Goal: Task Accomplishment & Management: Complete application form

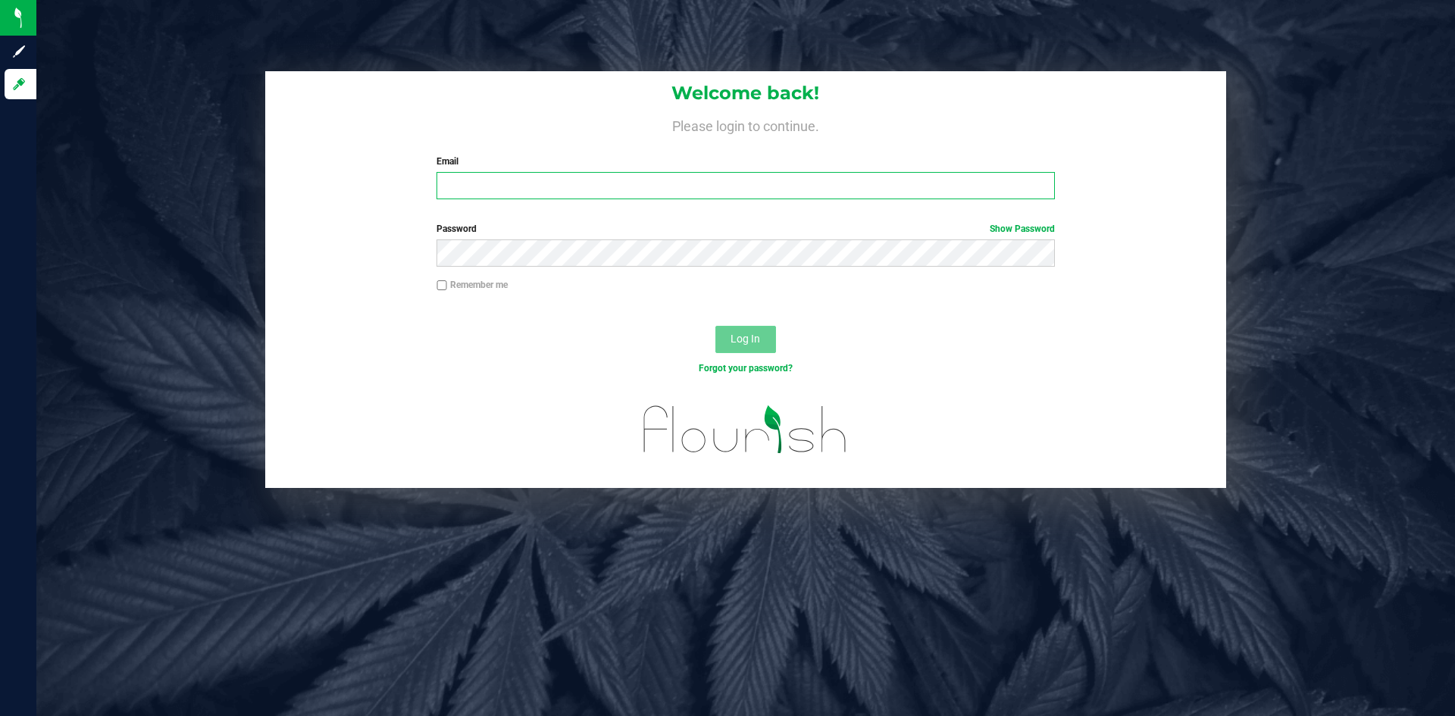
type input "bryan@curadormo.com"
click at [755, 337] on span "Log In" at bounding box center [745, 339] width 30 height 12
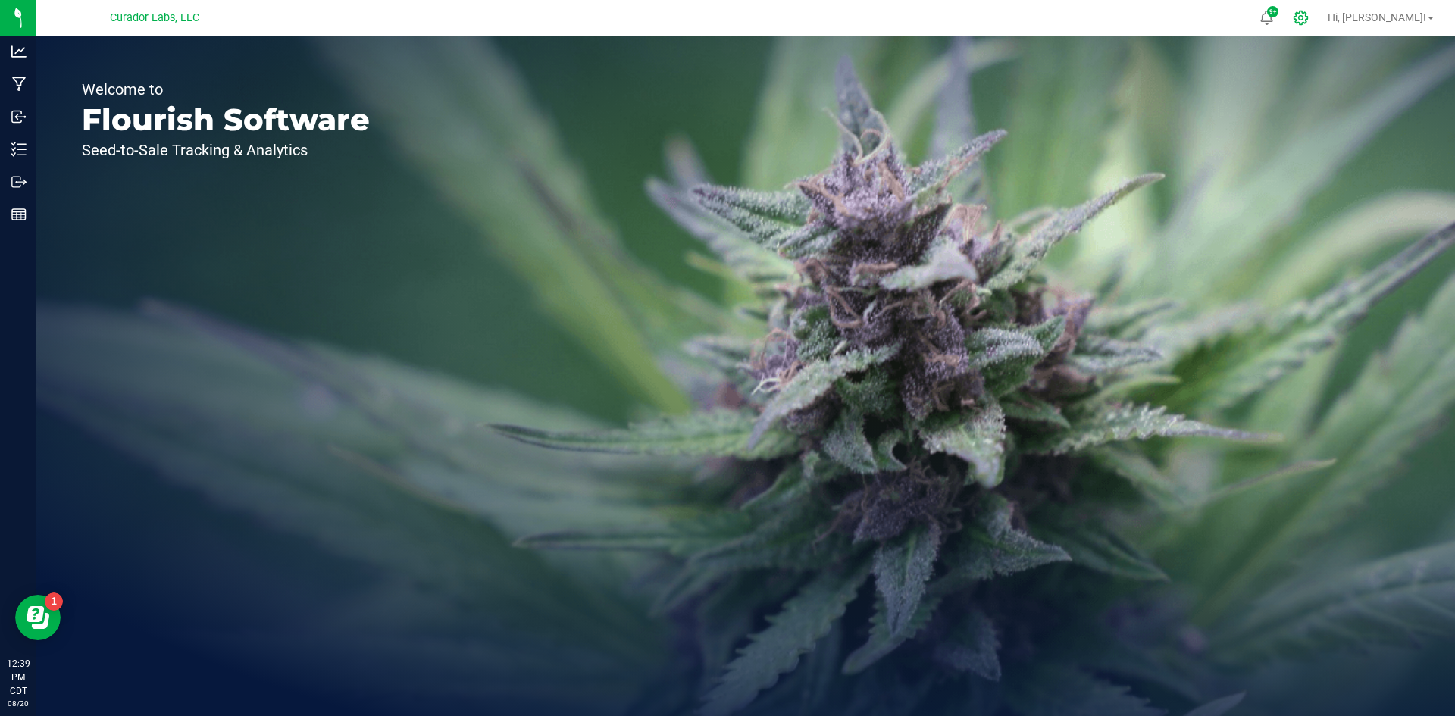
click at [1308, 21] on icon at bounding box center [1300, 18] width 16 height 16
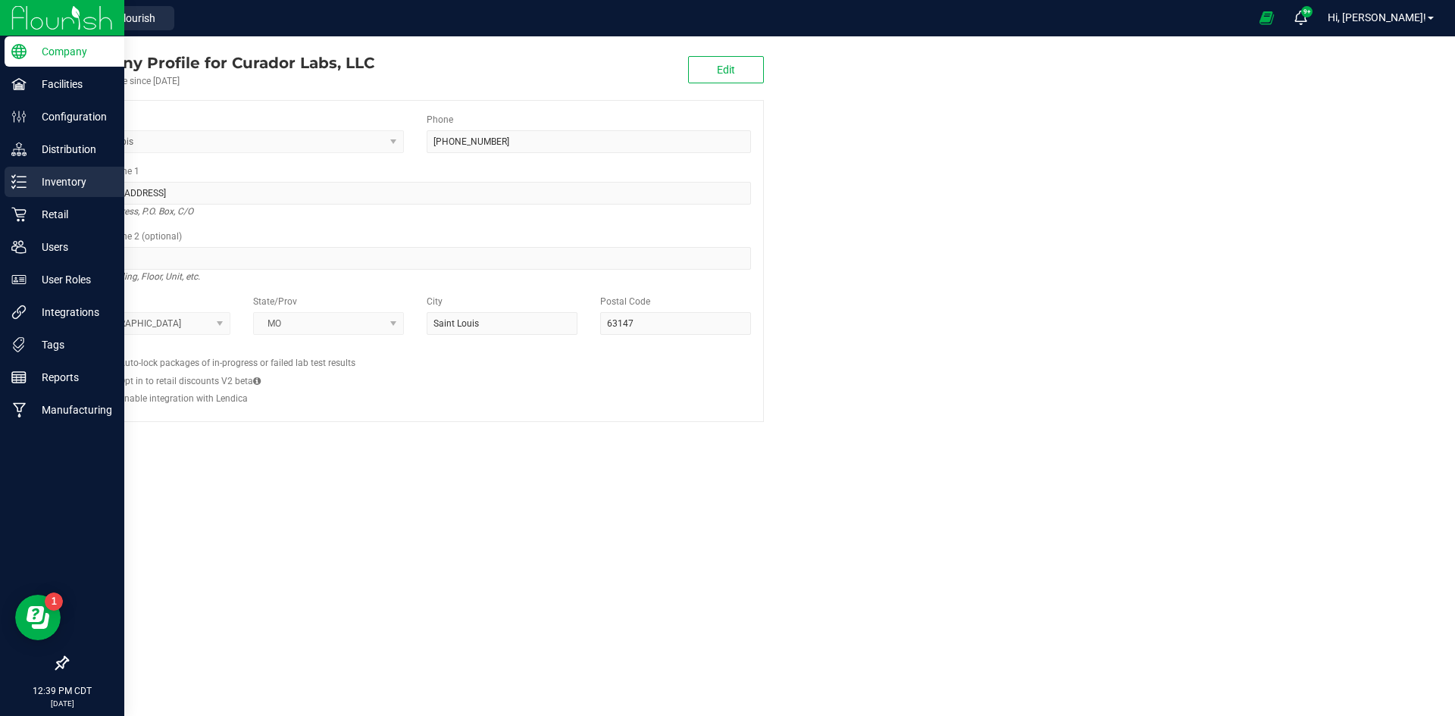
click at [53, 192] on div "Inventory" at bounding box center [65, 182] width 120 height 30
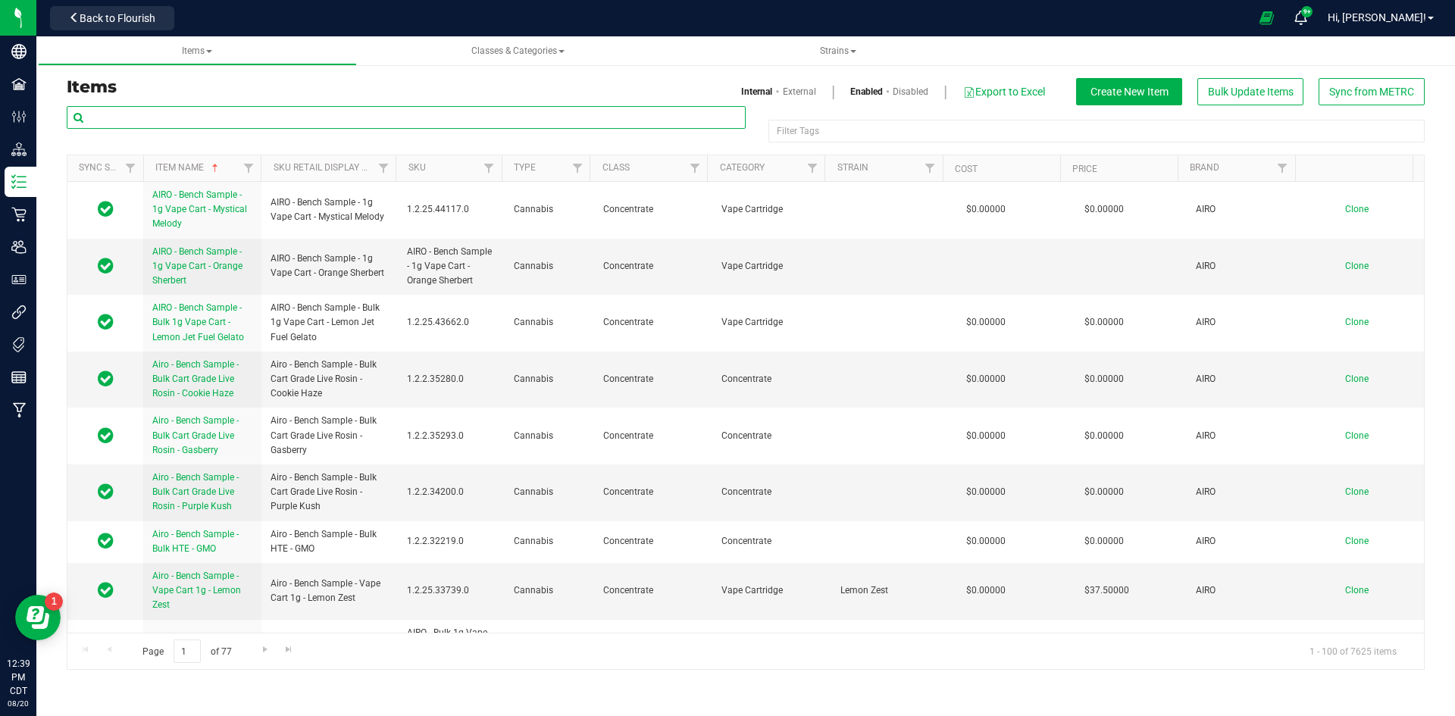
click at [303, 119] on input "text" at bounding box center [406, 117] width 679 height 23
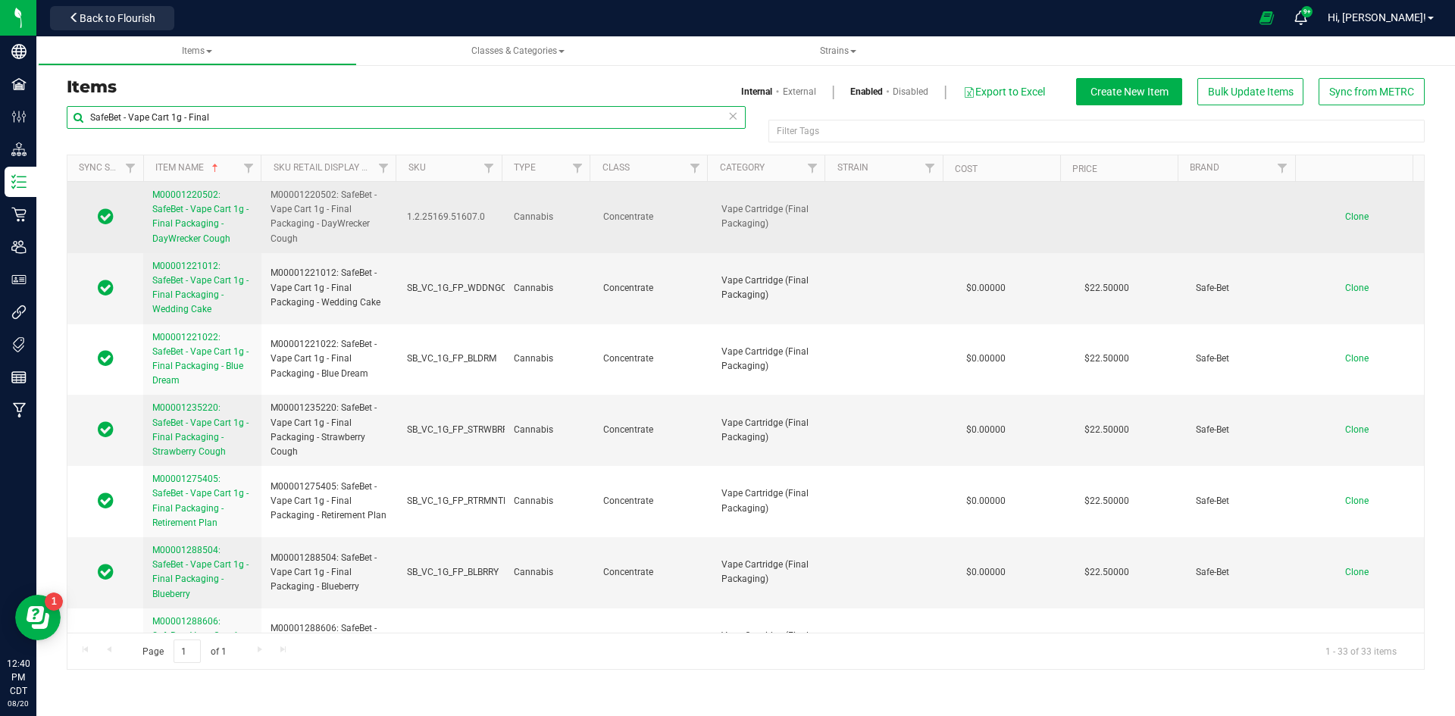
type input "SafeBet - Vape Cart 1g - Final"
click at [194, 227] on span "M00001220502: SafeBet - Vape Cart 1g - Final Packaging - DayWrecker Cough" at bounding box center [200, 216] width 96 height 55
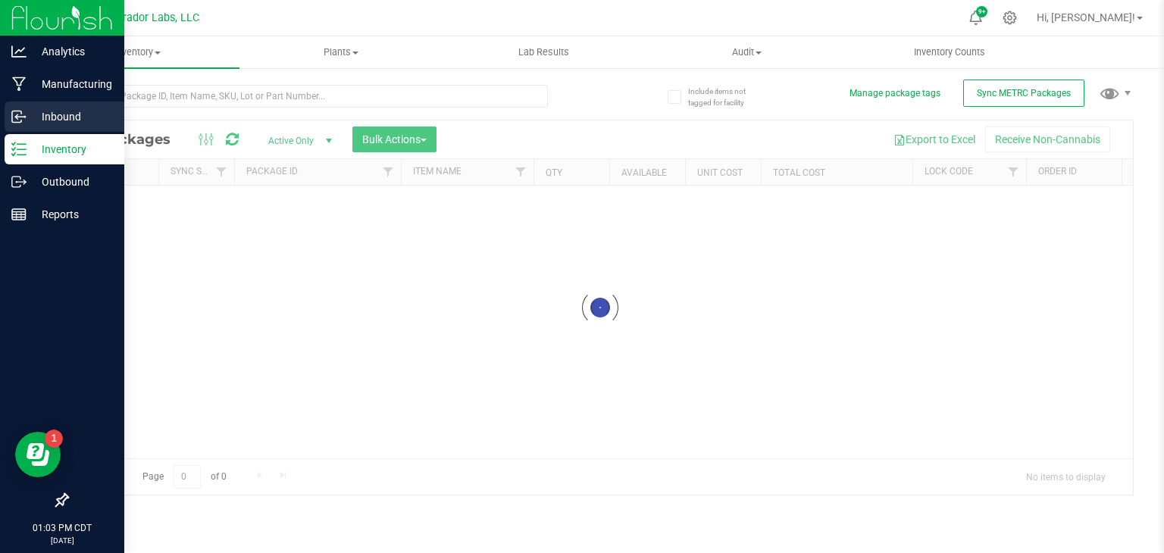
click at [52, 114] on p "Inbound" at bounding box center [72, 117] width 91 height 18
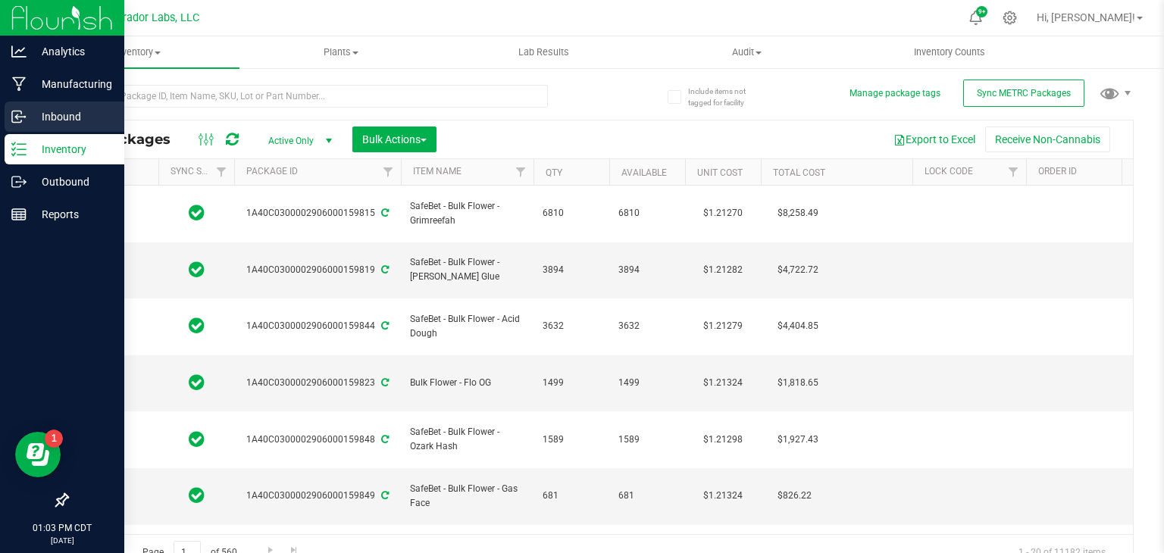
type input "[DATE]"
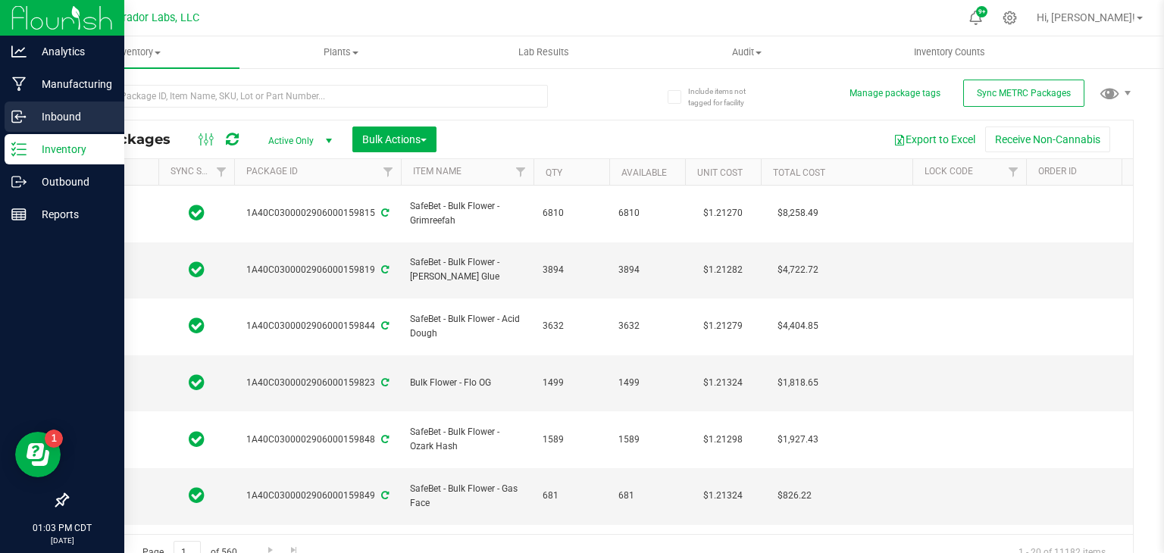
type input "[DATE]"
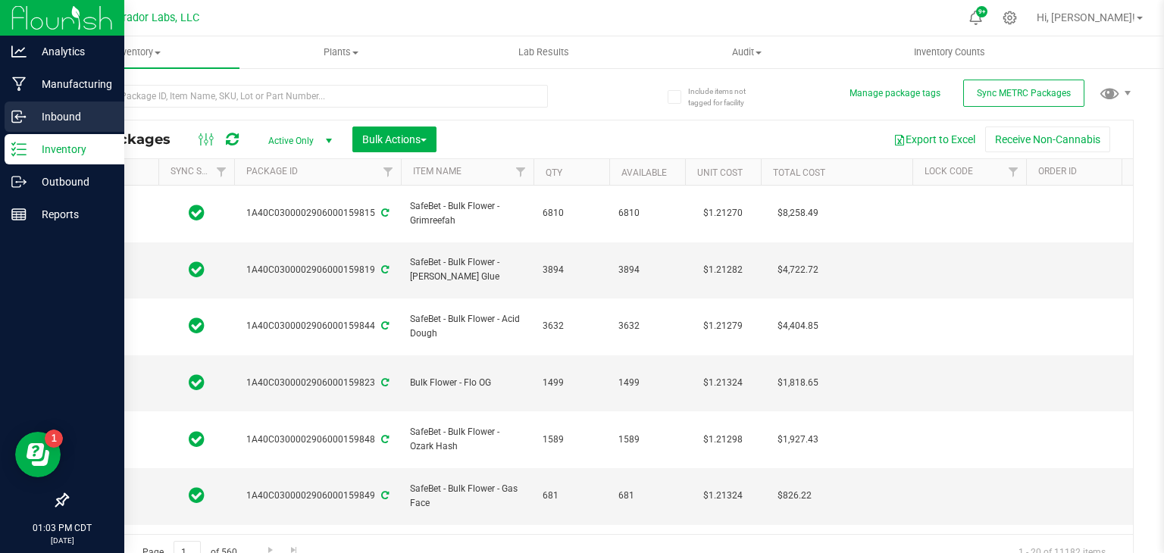
type input "[DATE]"
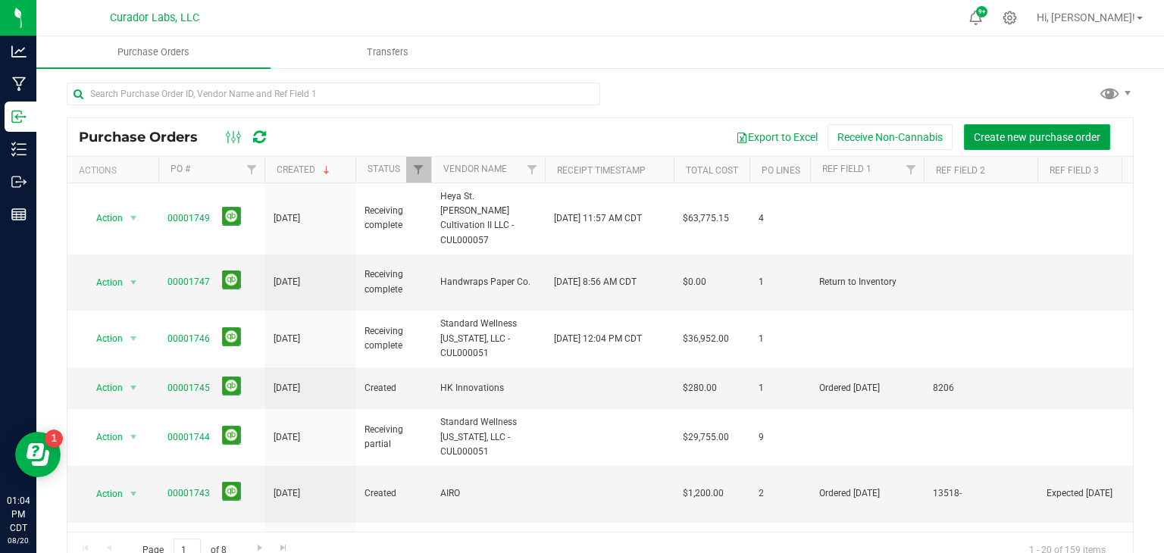
click at [995, 131] on span "Create new purchase order" at bounding box center [1037, 137] width 127 height 12
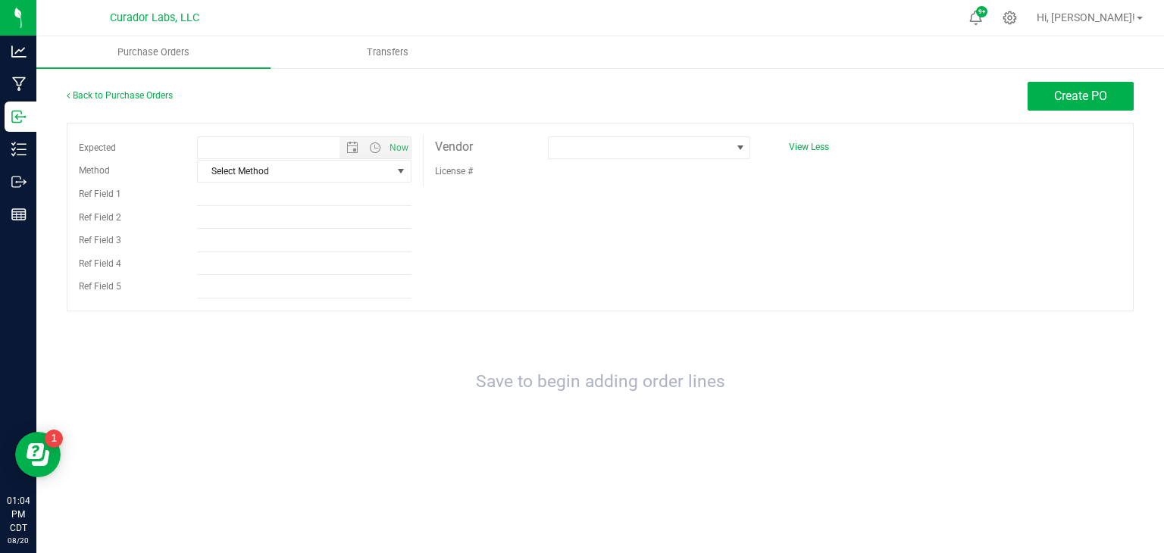
type input "[DATE] 1:04 PM"
click at [584, 143] on span at bounding box center [639, 147] width 183 height 21
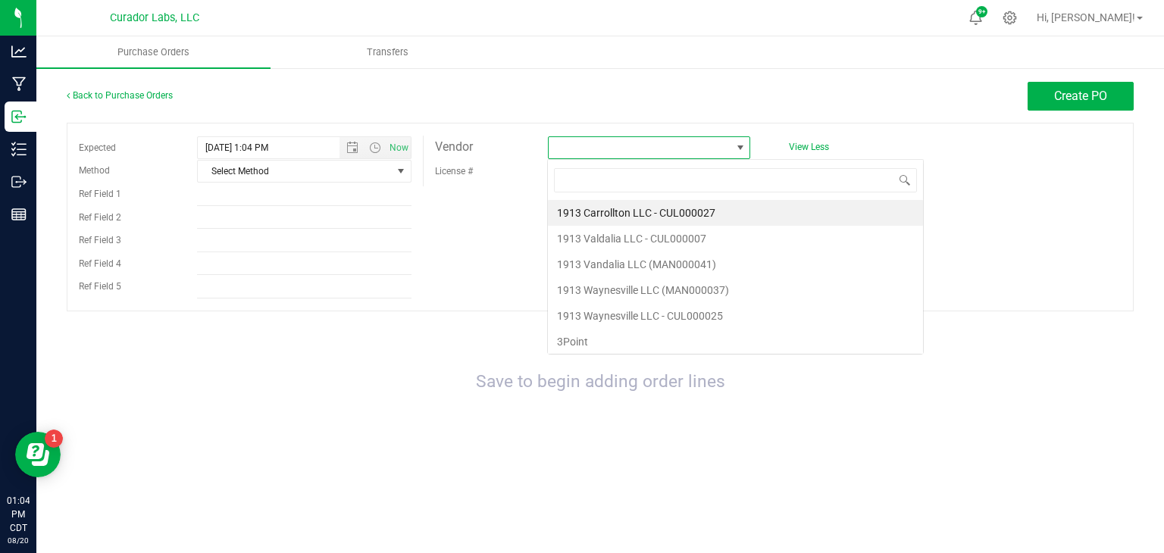
scroll to position [22, 203]
type input "M"
type input "noah"
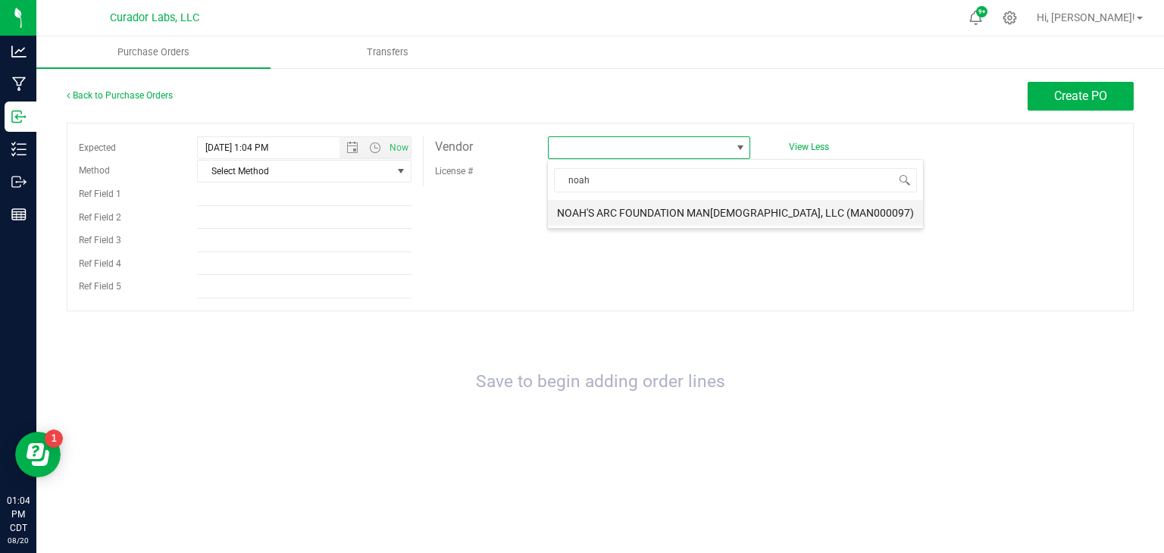
click at [602, 213] on li "NOAH'S ARC FOUNDATION MAN[DEMOGRAPHIC_DATA], LLC (MAN000097)" at bounding box center [735, 213] width 375 height 26
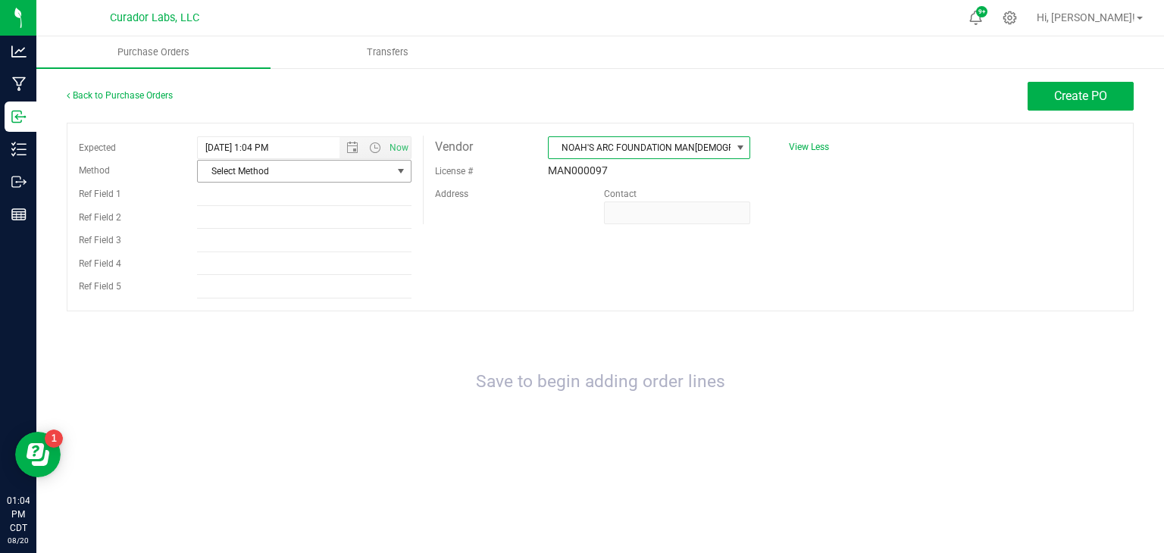
click at [248, 166] on span "Select Method" at bounding box center [294, 171] width 193 height 21
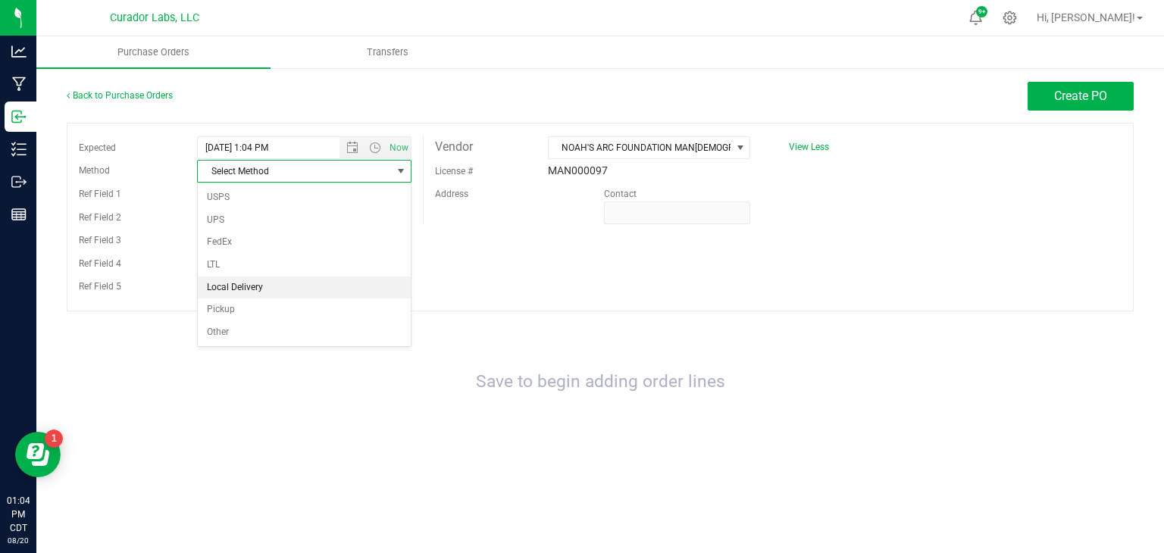
click at [248, 283] on li "Local Delivery" at bounding box center [304, 288] width 213 height 23
click at [1076, 97] on span "Create PO" at bounding box center [1080, 96] width 53 height 14
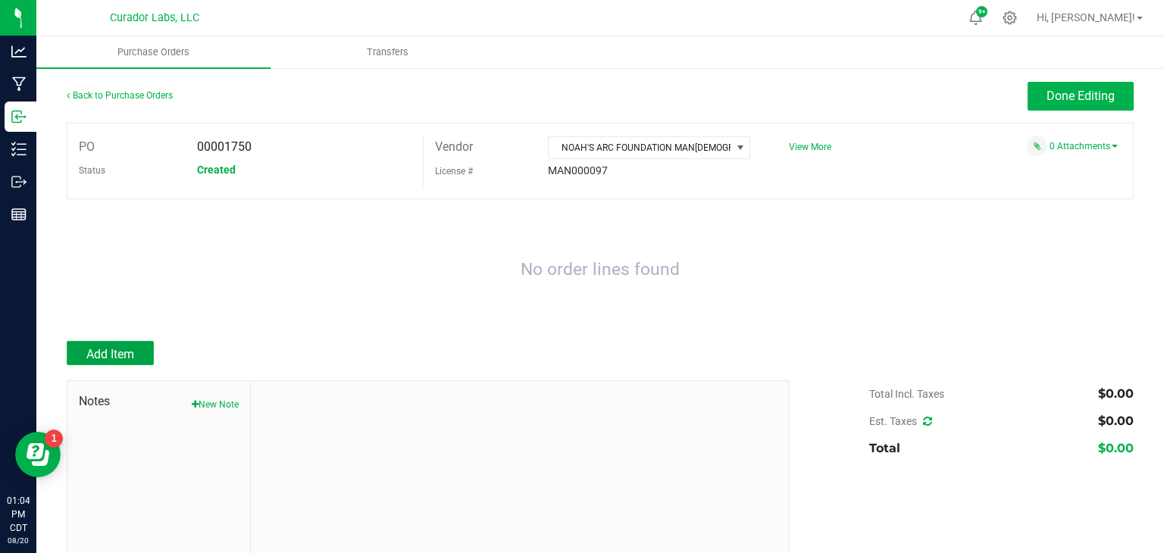
click at [119, 357] on span "Add Item" at bounding box center [110, 354] width 48 height 14
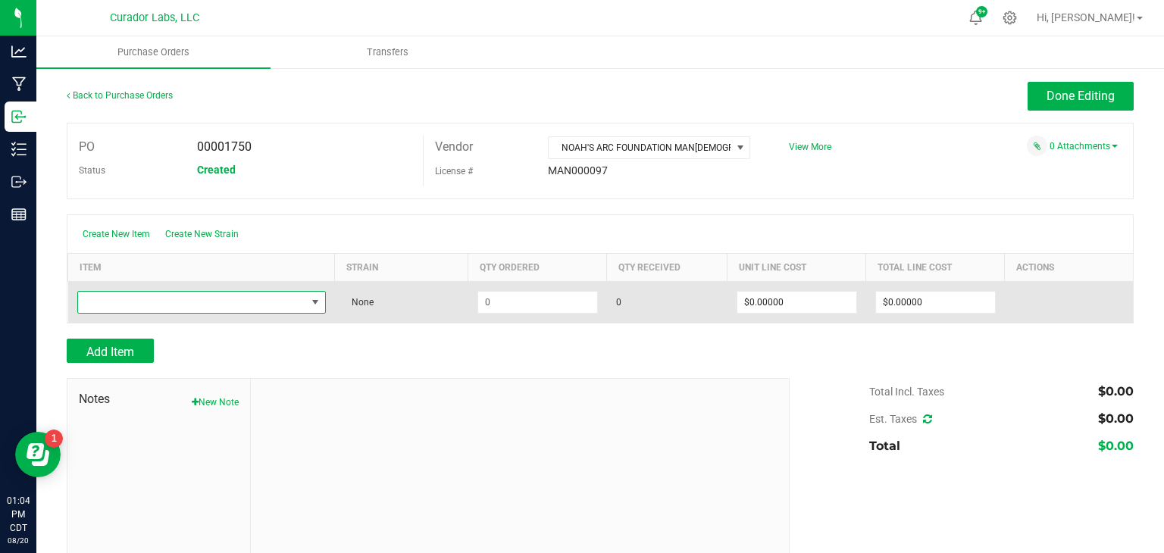
click at [208, 303] on span "NO DATA FOUND" at bounding box center [192, 302] width 228 height 21
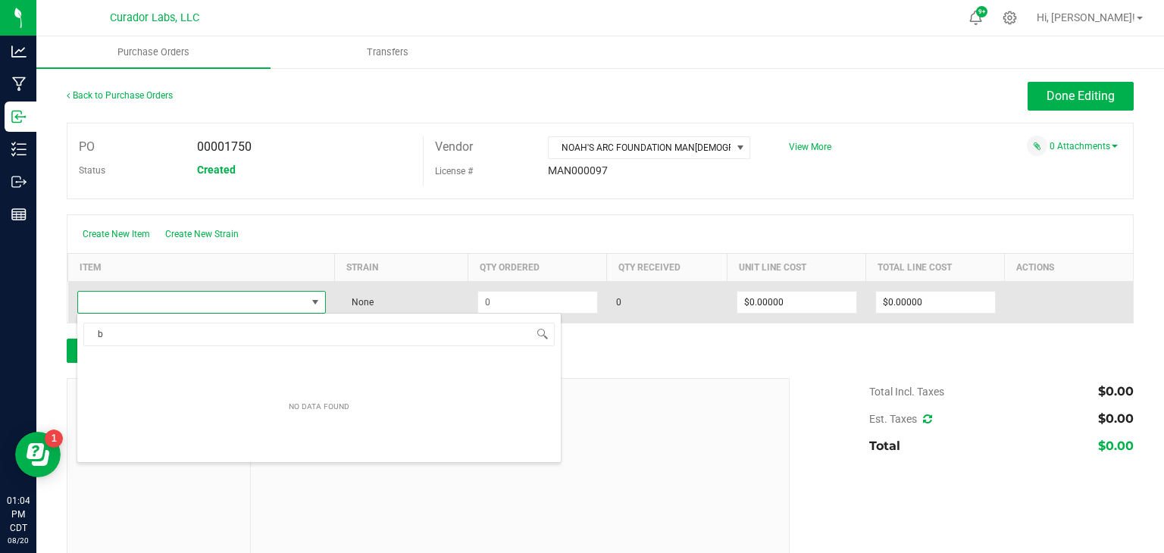
scroll to position [22, 243]
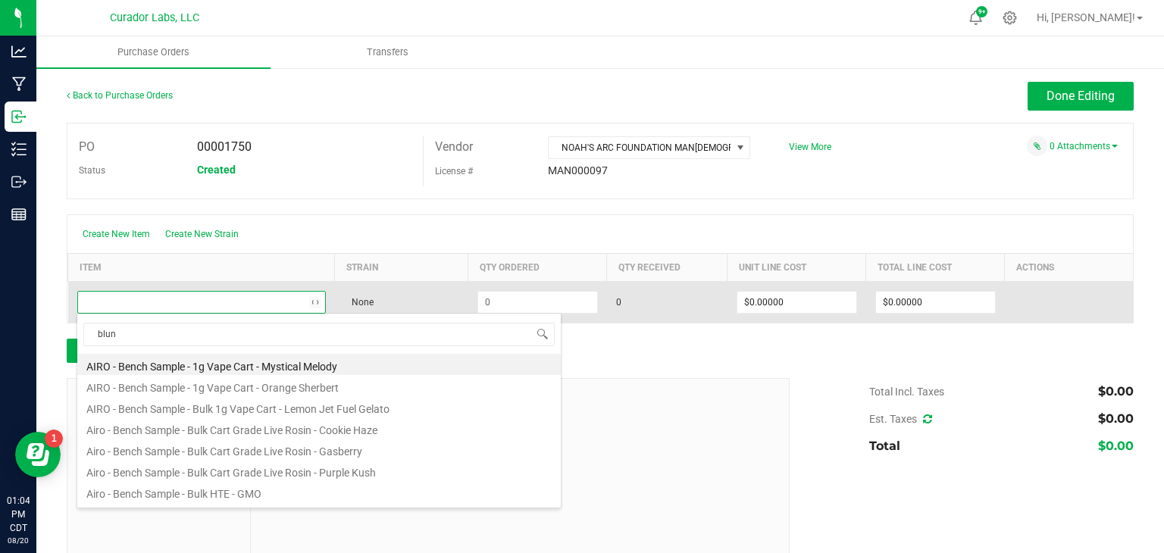
type input "blunt"
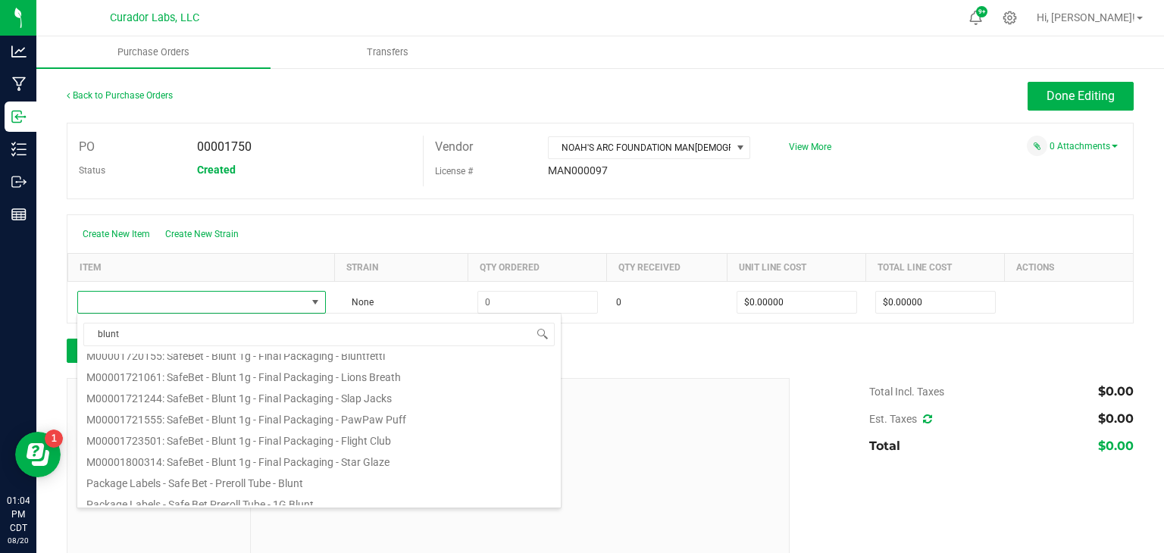
scroll to position [667, 0]
click at [233, 416] on li "M00001721555: SafeBet - Blunt 1g - Final Packaging - PawPaw Puff" at bounding box center [318, 418] width 483 height 21
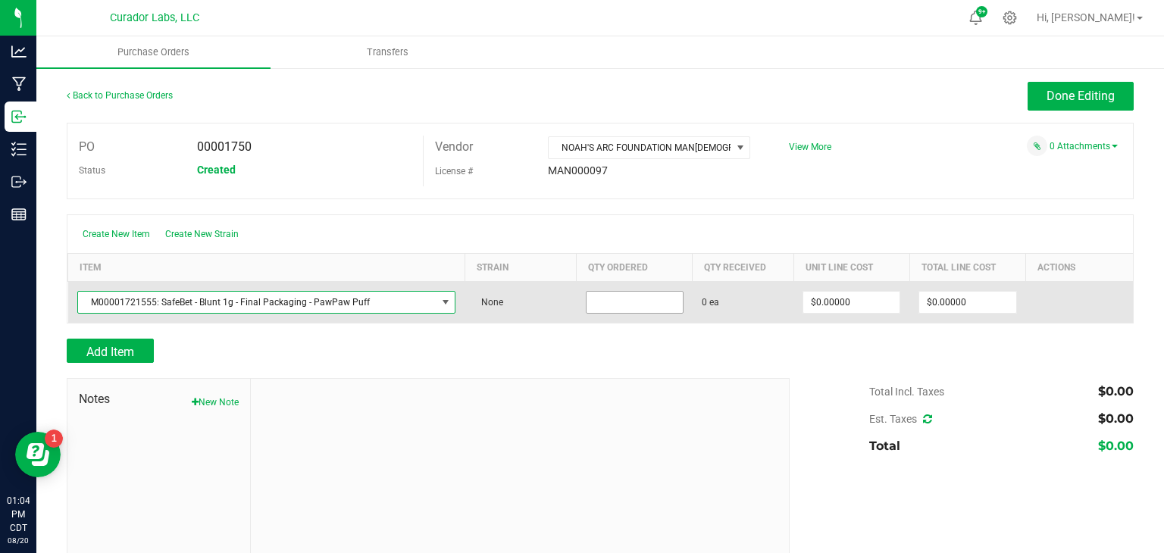
click at [634, 302] on input at bounding box center [634, 302] width 96 height 21
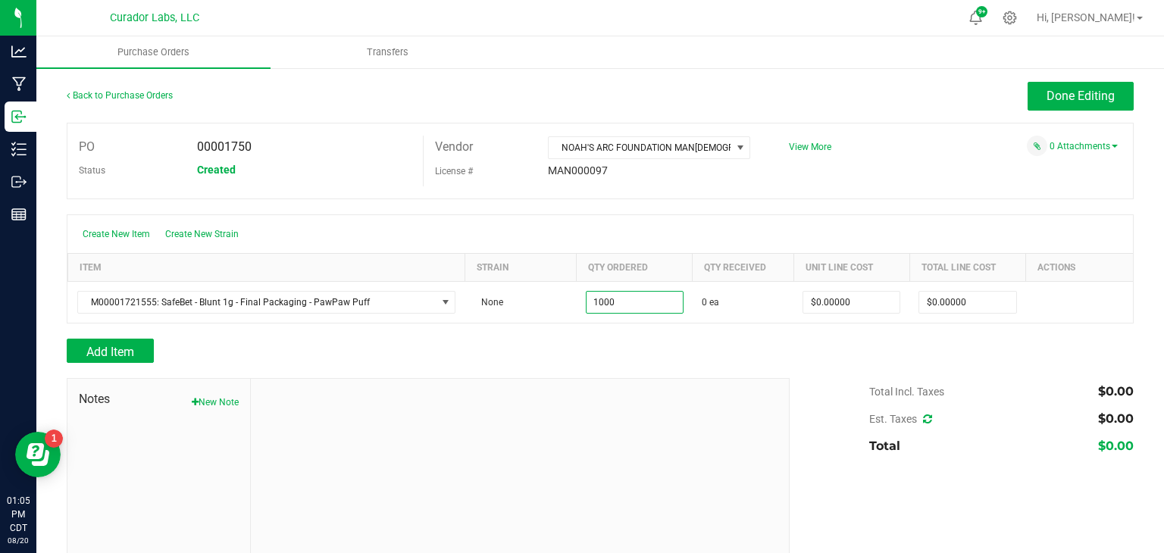
type input "1000 ea"
click at [478, 423] on div at bounding box center [520, 480] width 538 height 203
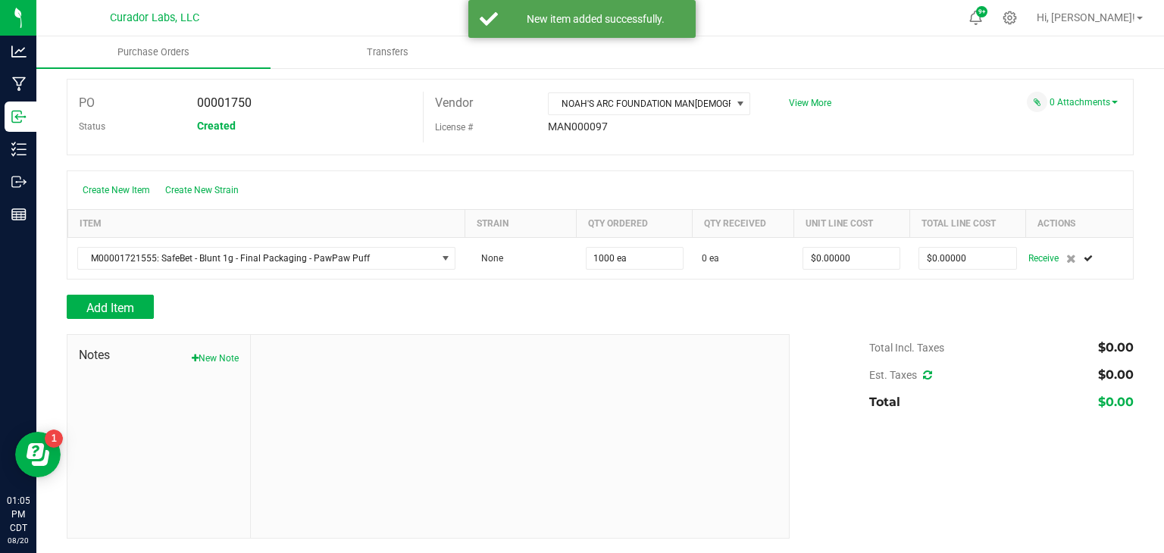
scroll to position [43, 0]
click at [211, 360] on button "New Note" at bounding box center [215, 359] width 47 height 14
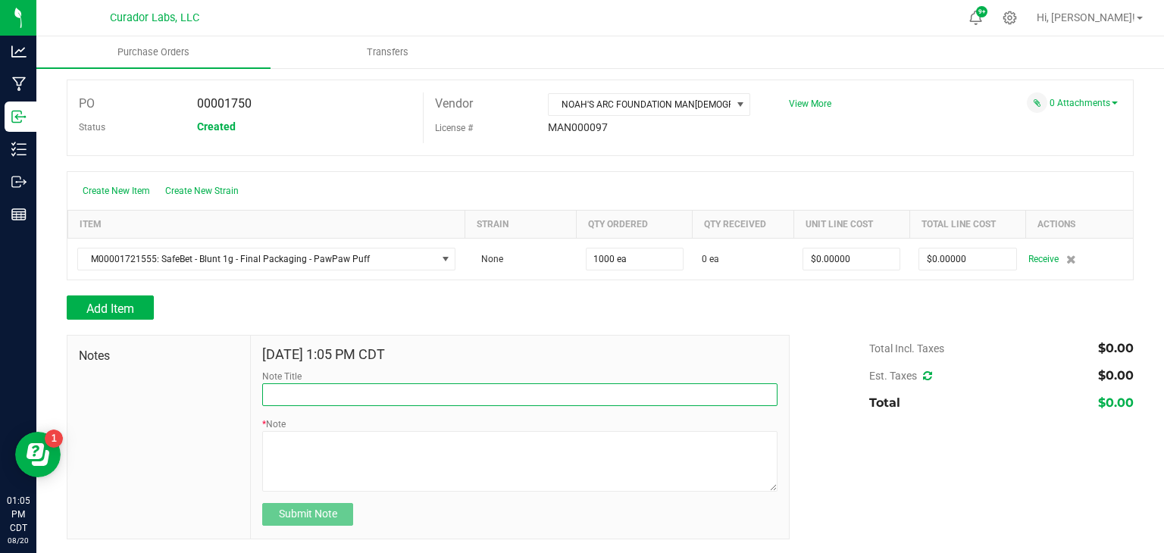
click at [312, 393] on input "Note Title" at bounding box center [519, 394] width 515 height 23
type input "Bison White Label Blunt 1g"
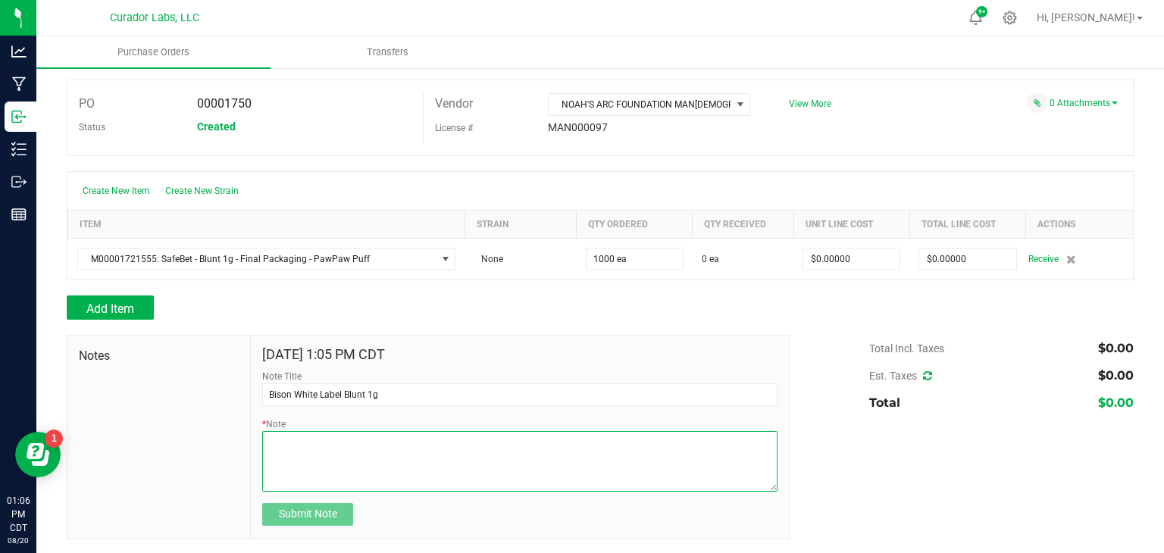
click at [282, 440] on textarea "* Note" at bounding box center [519, 461] width 515 height 61
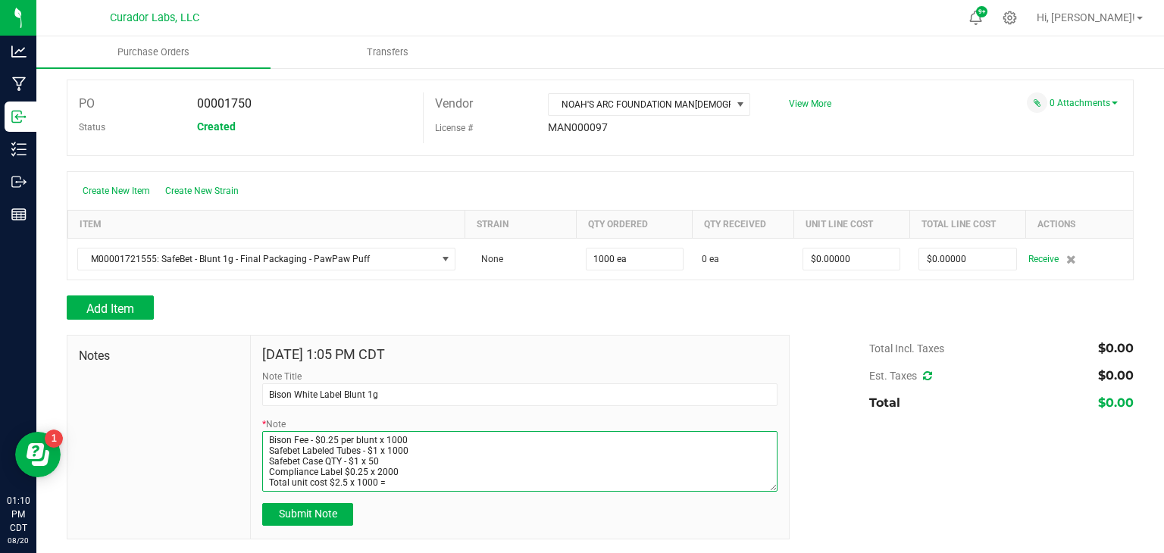
scroll to position [0, 0]
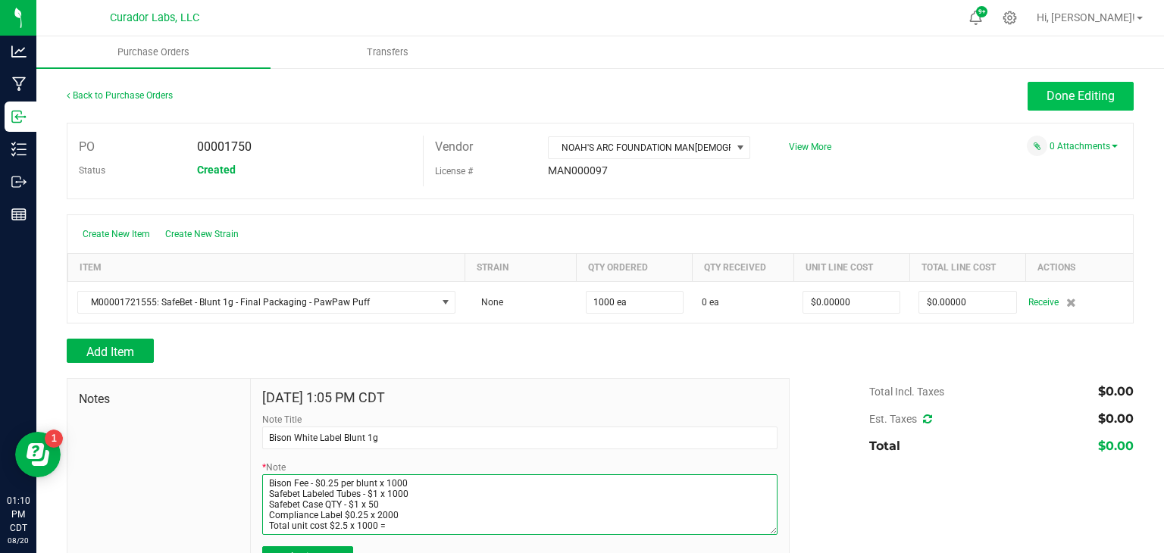
type textarea "Bison Fee - $0.25 per blunt x 1000 Safebet Labeled Tubes - $1 x 1000 Safebet Ca…"
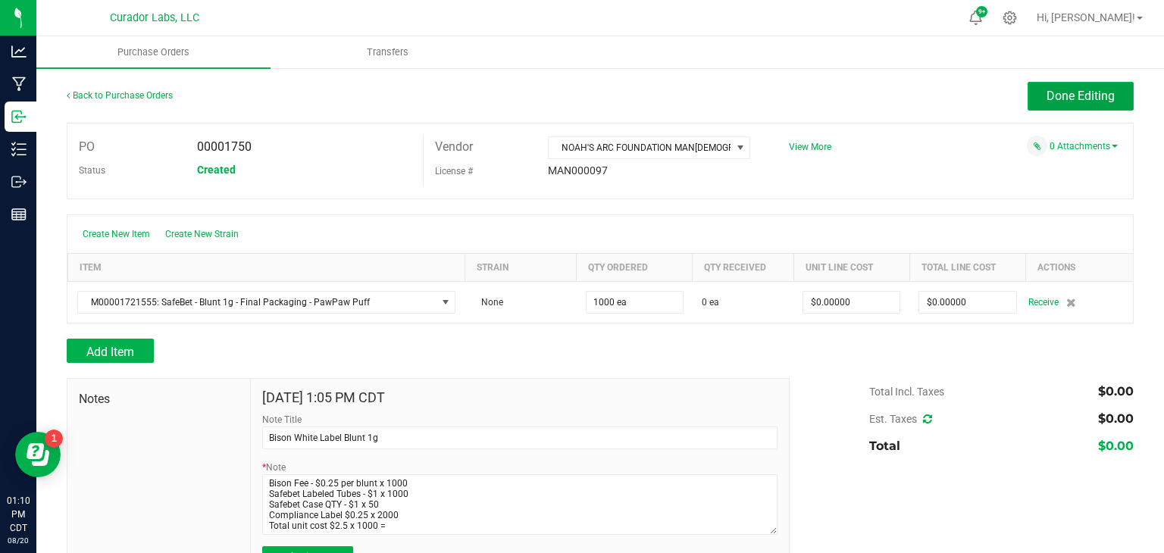
click at [1061, 97] on span "Done Editing" at bounding box center [1080, 96] width 68 height 14
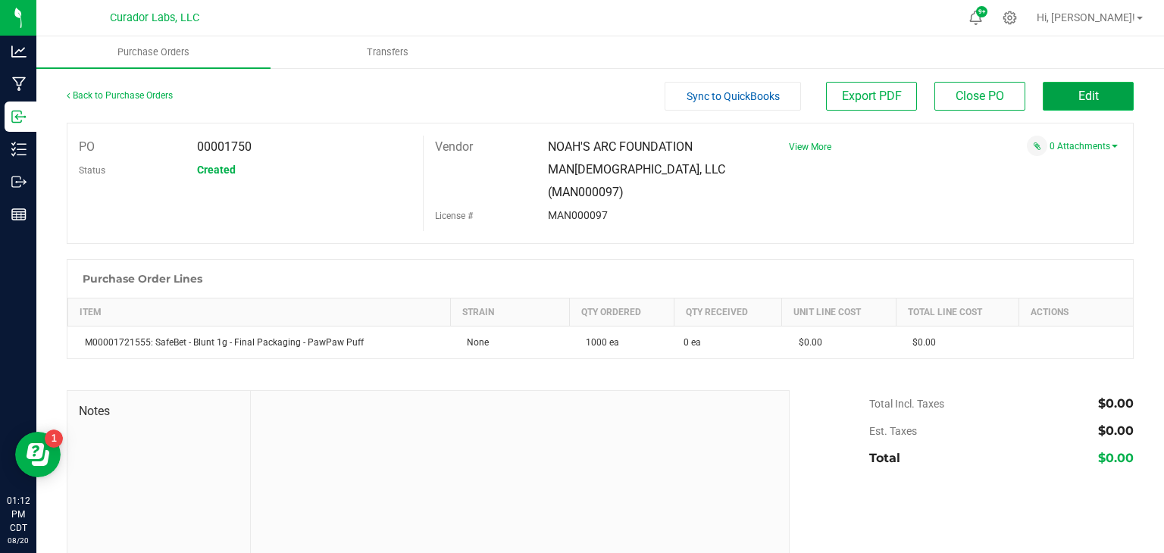
click at [1095, 88] on button "Edit" at bounding box center [1087, 96] width 91 height 29
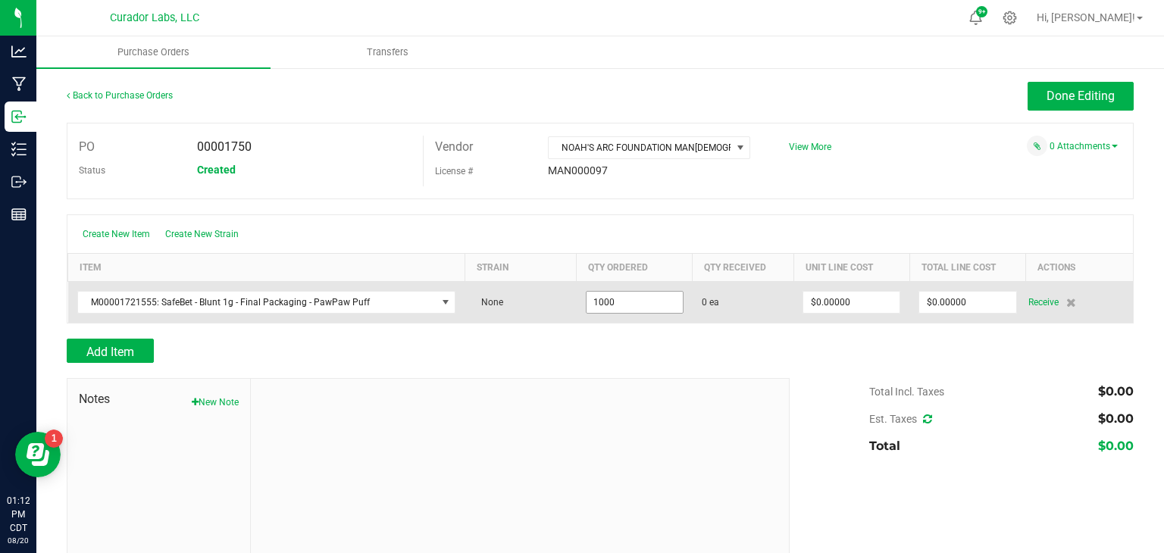
click at [603, 300] on input "1000" at bounding box center [634, 302] width 96 height 21
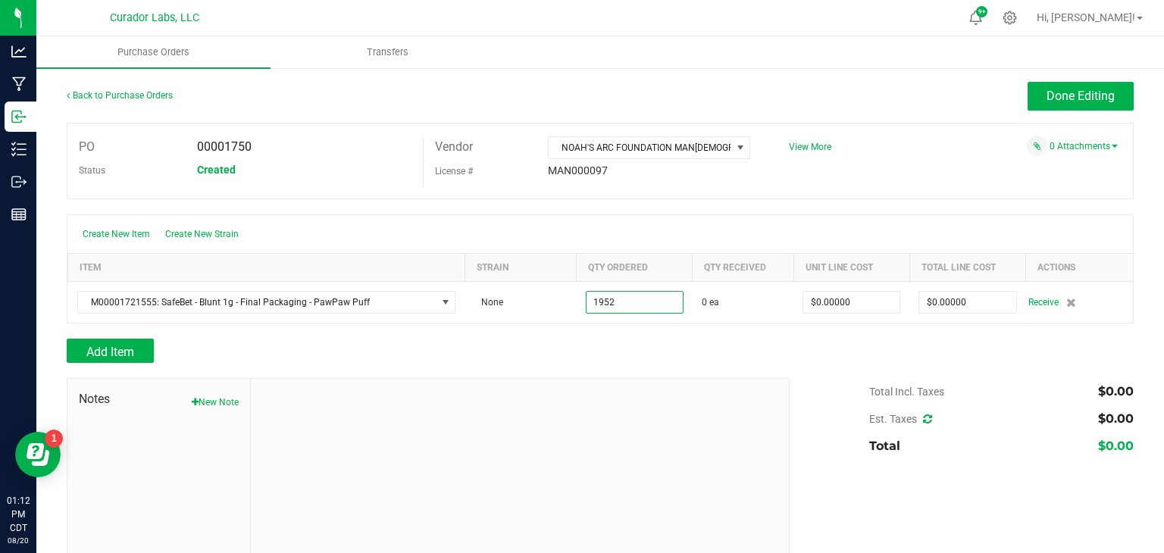
type input "1952 ea"
click at [674, 347] on div "Add Item" at bounding box center [422, 351] width 711 height 24
click at [1077, 101] on span "Done Editing" at bounding box center [1080, 96] width 68 height 14
